Goal: Information Seeking & Learning: Learn about a topic

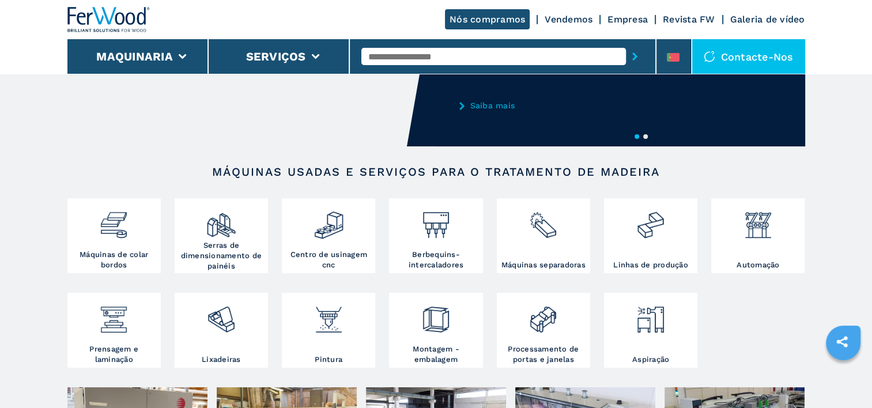
scroll to position [115, 0]
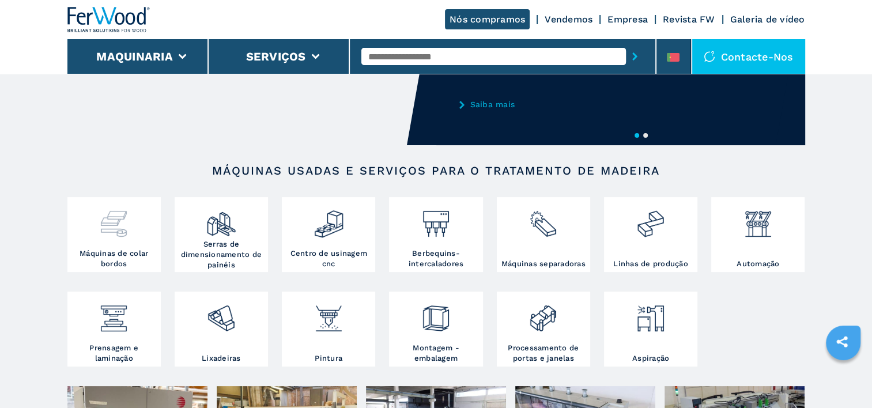
click at [123, 234] on img at bounding box center [114, 219] width 31 height 39
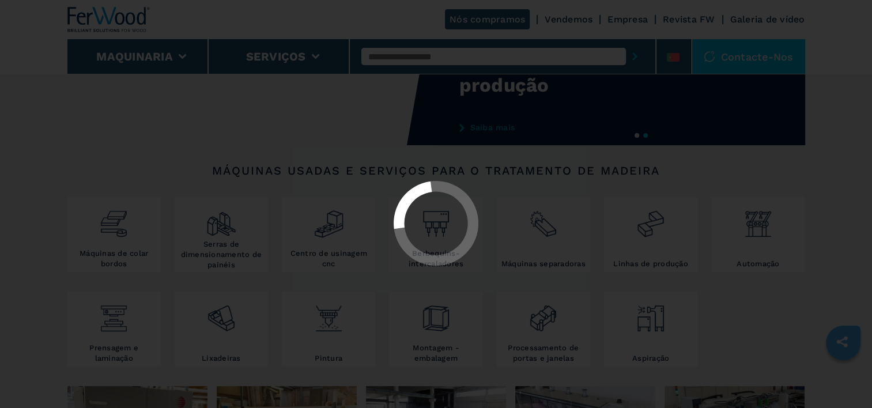
select select "**********"
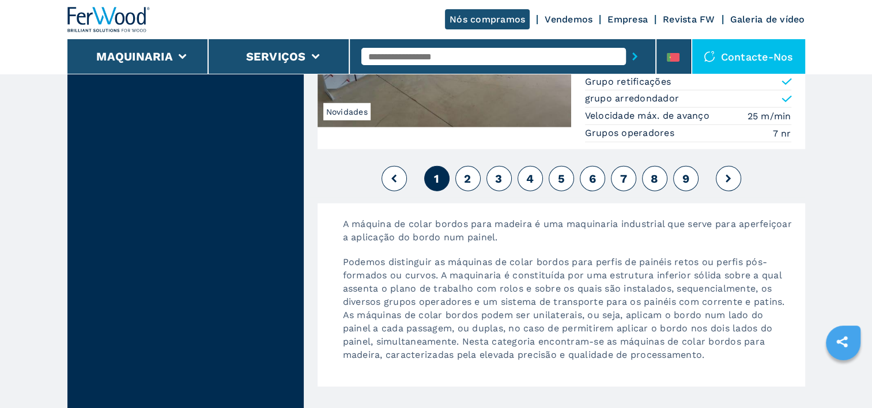
scroll to position [3056, 0]
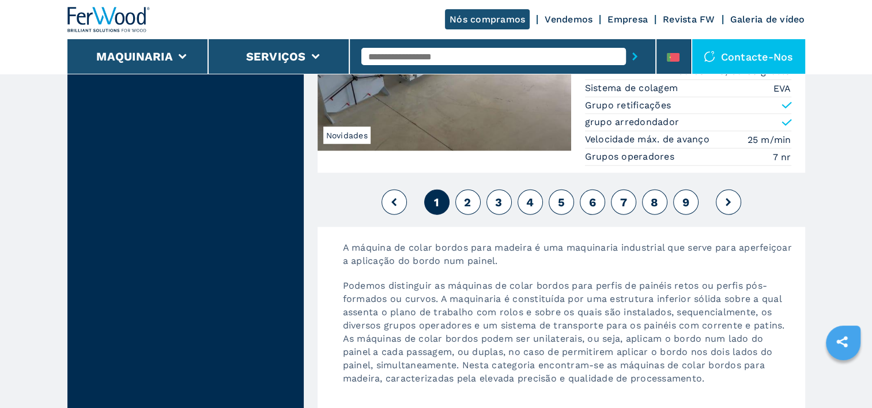
click at [464, 195] on span "2" at bounding box center [467, 202] width 7 height 14
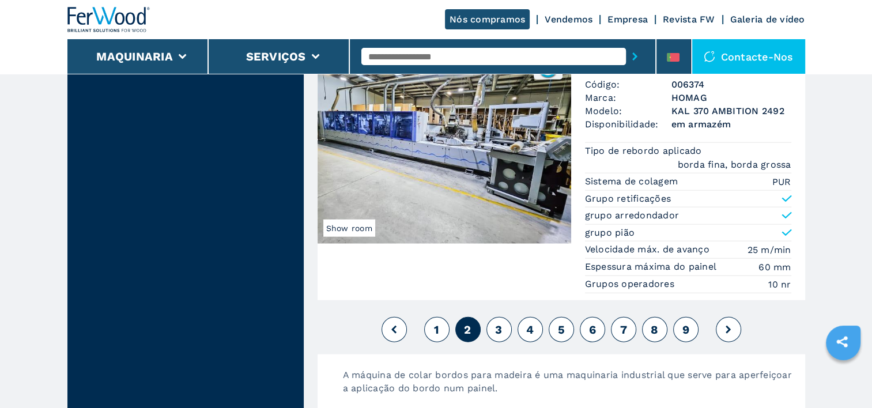
scroll to position [2883, 0]
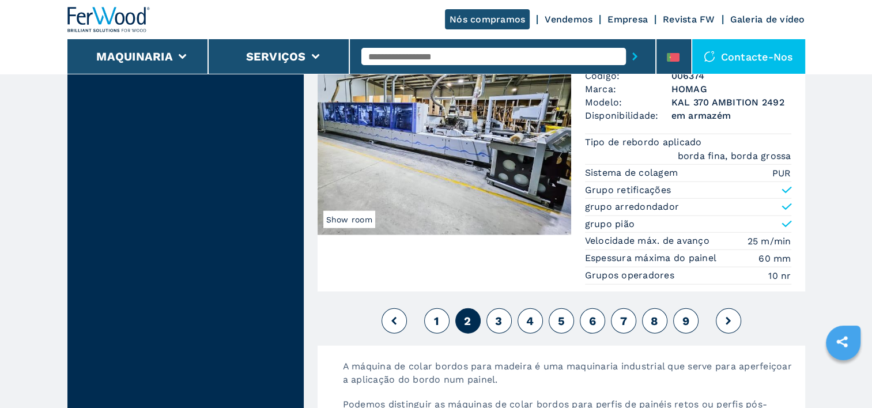
click at [496, 314] on span "3" at bounding box center [498, 321] width 7 height 14
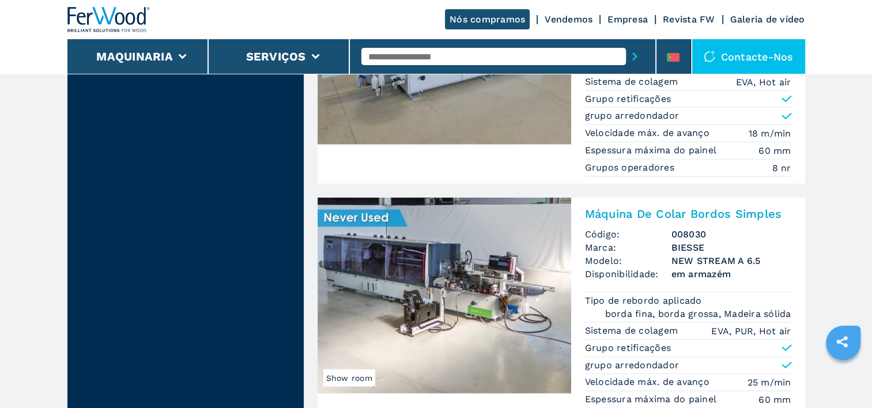
scroll to position [2767, 0]
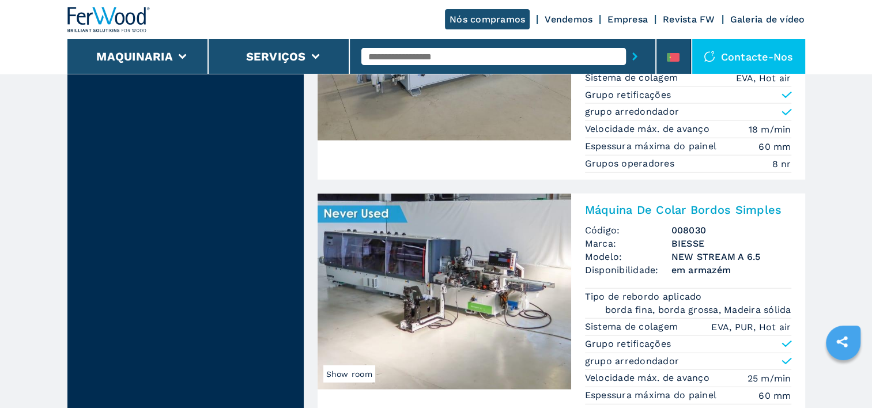
scroll to position [2772, 0]
